Goal: Task Accomplishment & Management: Manage account settings

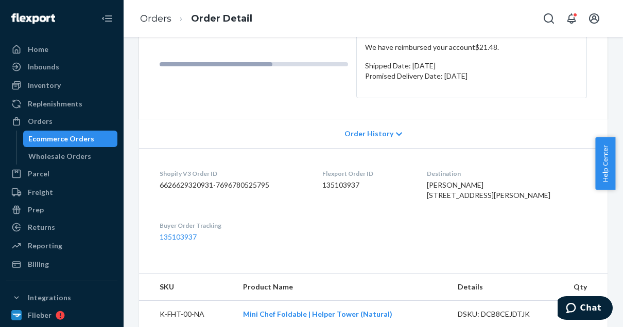
scroll to position [196, 0]
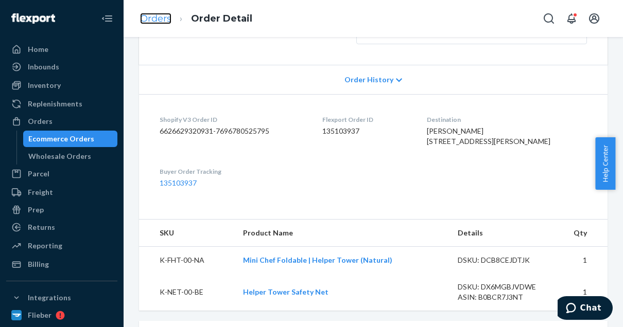
click at [152, 21] on link "Orders" at bounding box center [155, 18] width 31 height 11
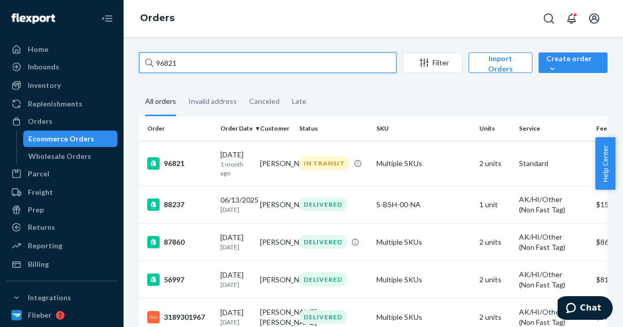
drag, startPoint x: 190, startPoint y: 56, endPoint x: 139, endPoint y: 55, distance: 50.5
click at [139, 55] on input "96821" at bounding box center [267, 62] width 257 height 21
paste input "9410 Complete"
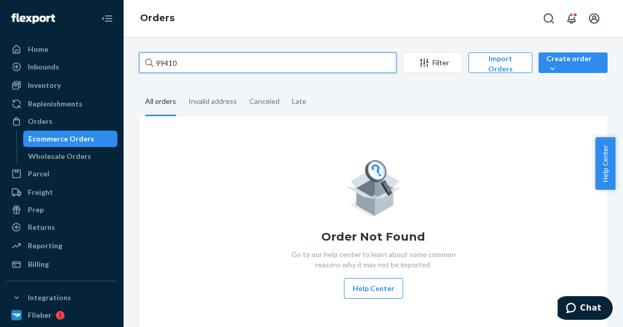
type input "99410"
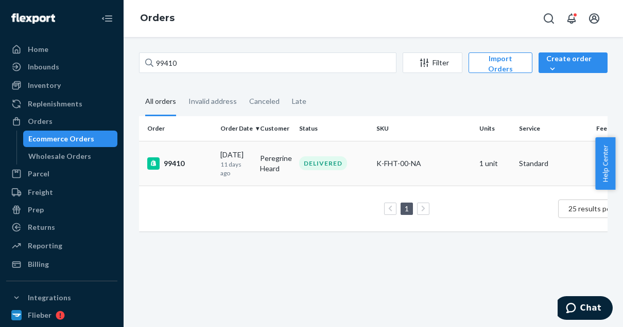
click at [204, 168] on div "99410" at bounding box center [179, 163] width 65 height 12
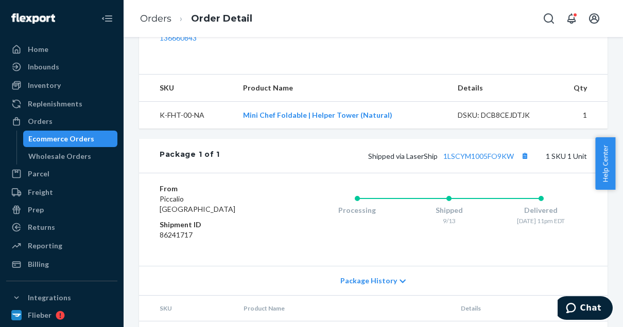
scroll to position [342, 0]
click at [475, 160] on link "1LSCYM1005FO9KW" at bounding box center [478, 155] width 71 height 9
click at [148, 16] on link "Orders" at bounding box center [155, 18] width 31 height 11
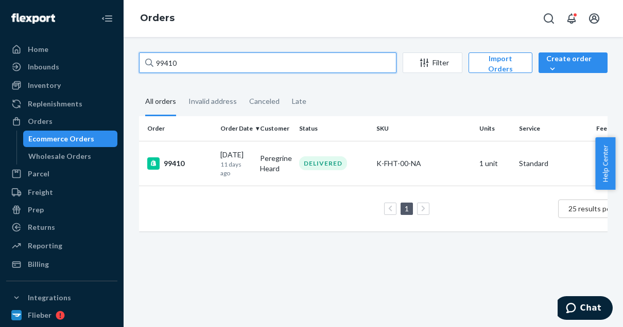
drag, startPoint x: 189, startPoint y: 61, endPoint x: 145, endPoint y: 52, distance: 45.1
click at [145, 52] on div "99410 Filter Import Orders Create order Ecommerce order Removal order All order…" at bounding box center [373, 182] width 499 height 290
paste input "553"
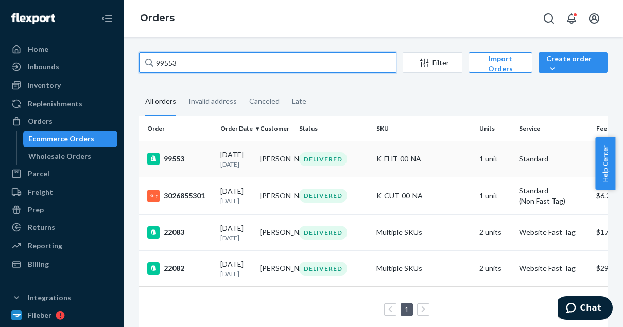
type input "99553"
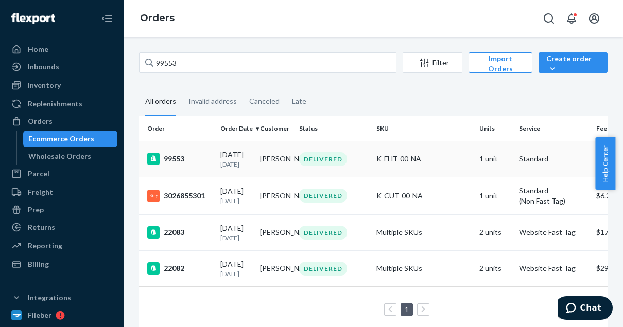
click at [183, 163] on div "99553" at bounding box center [179, 159] width 65 height 12
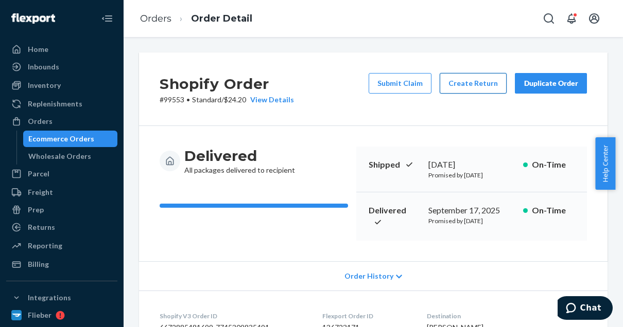
click at [473, 85] on button "Create Return" at bounding box center [472, 83] width 67 height 21
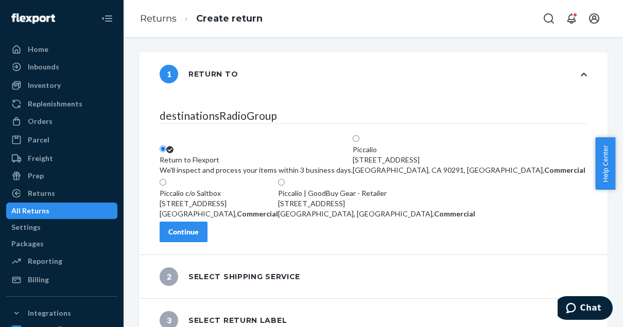
click at [413, 189] on div "Piccalio | GoodBuy Gear - Retailer [STREET_ADDRESS], Commercial" at bounding box center [376, 203] width 197 height 31
click at [285, 186] on input "Piccalio | GoodBuy Gear - Retailer [STREET_ADDRESS], Commercial" at bounding box center [281, 182] width 7 height 7
radio input "true"
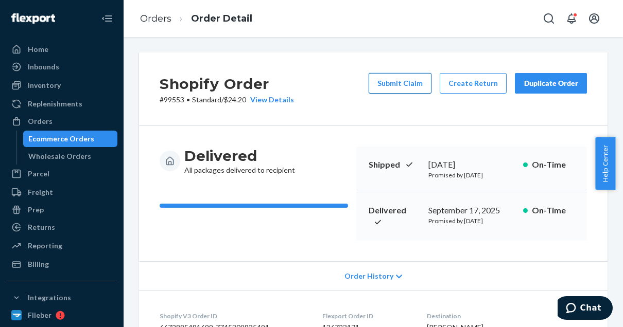
click at [397, 80] on button "Submit Claim" at bounding box center [399, 83] width 63 height 21
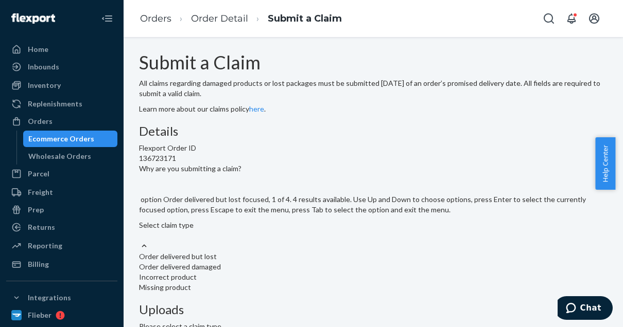
click at [275, 241] on div "Select claim type" at bounding box center [373, 230] width 468 height 21
click at [140, 241] on input "Why are you submitting a claim? option Order delivered but lost focused, 1 of 4…" at bounding box center [139, 236] width 1 height 10
click at [251, 283] on div "Missing product" at bounding box center [373, 288] width 468 height 10
click at [140, 232] on input "Why are you submitting a claim? option Missing product focused, 4 of 4. 4 resul…" at bounding box center [139, 236] width 1 height 10
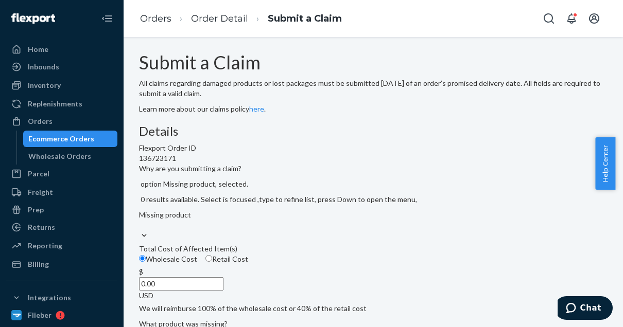
scroll to position [90, 0]
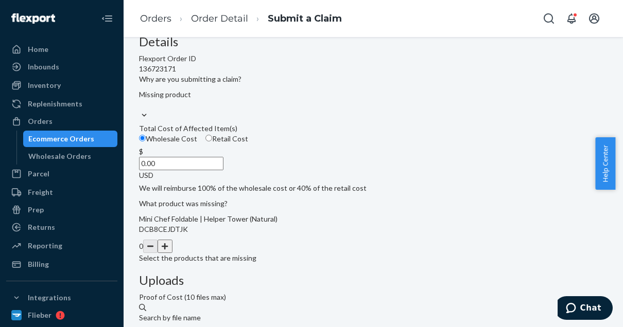
click at [212, 142] on input "Retail Cost" at bounding box center [208, 138] width 7 height 7
radio input "true"
click at [223, 170] on input "0.00" at bounding box center [181, 163] width 84 height 13
type input "239.00"
click at [359, 201] on div "Details Flexport Order ID 136723171 Why are you submitting a claim? Missing pro…" at bounding box center [373, 251] width 468 height 432
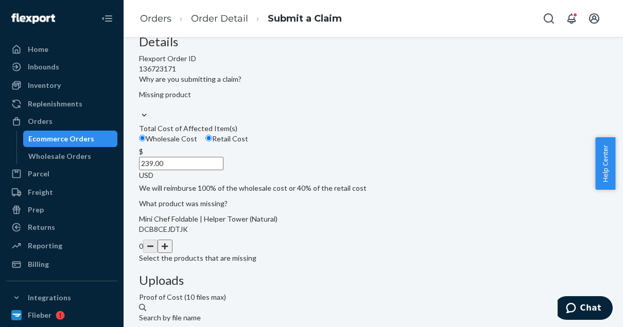
click at [172, 253] on button "button" at bounding box center [164, 246] width 14 height 13
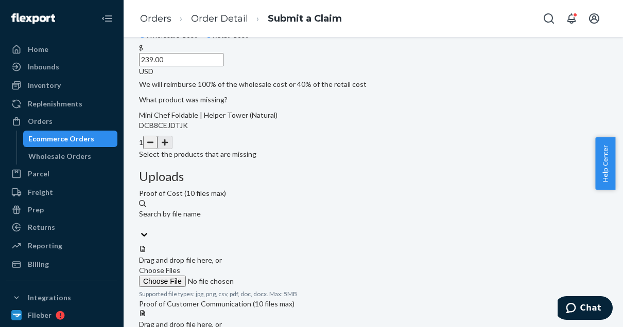
click at [180, 266] on span "Choose Files" at bounding box center [159, 270] width 41 height 9
click at [279, 276] on input "Choose Files" at bounding box center [209, 281] width 140 height 11
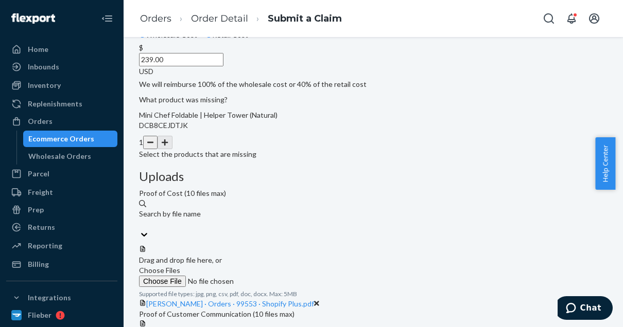
scroll to position [286, 0]
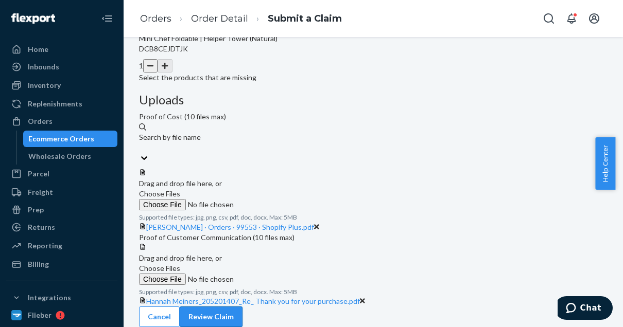
click at [242, 307] on button "Review Claim" at bounding box center [211, 317] width 63 height 21
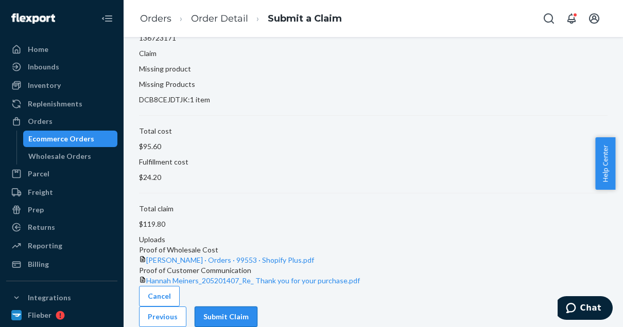
click at [257, 308] on button "Submit Claim" at bounding box center [226, 317] width 63 height 21
